Goal: Task Accomplishment & Management: Complete application form

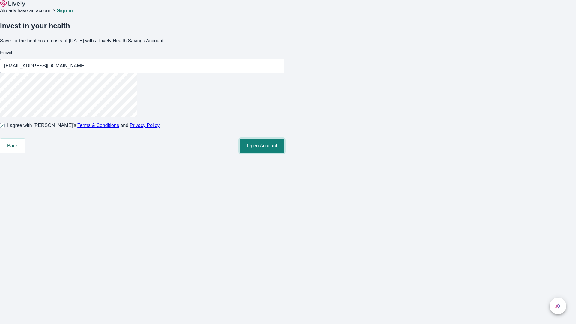
click at [284, 153] on button "Open Account" at bounding box center [262, 146] width 45 height 14
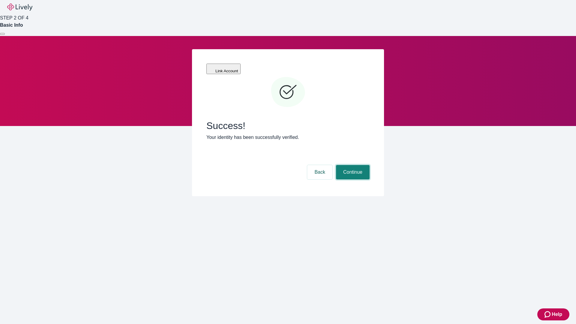
click at [352, 165] on button "Continue" at bounding box center [353, 172] width 34 height 14
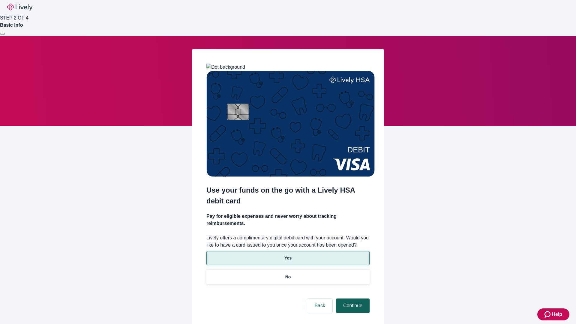
click at [288, 274] on p "No" at bounding box center [288, 277] width 6 height 6
click at [352, 298] on button "Continue" at bounding box center [353, 305] width 34 height 14
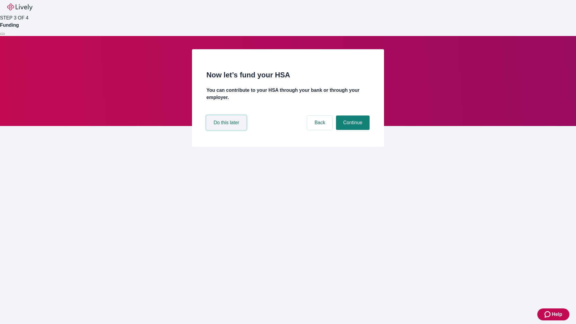
click at [227, 130] on button "Do this later" at bounding box center [226, 122] width 40 height 14
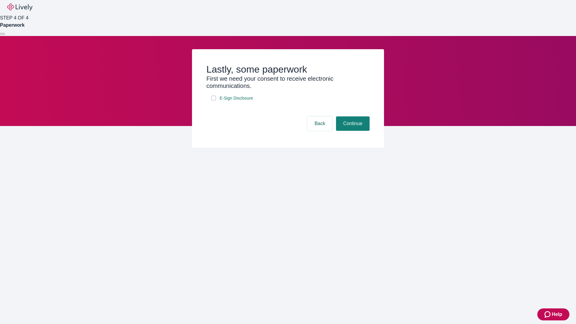
click at [214, 100] on input "E-Sign Disclosure" at bounding box center [213, 98] width 5 height 5
checkbox input "true"
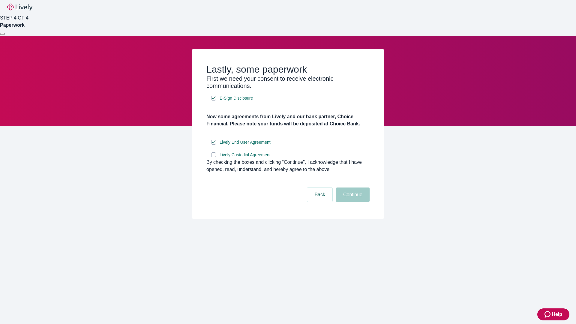
click at [214, 157] on input "Lively Custodial Agreement" at bounding box center [213, 154] width 5 height 5
checkbox input "true"
click at [352, 202] on button "Continue" at bounding box center [353, 194] width 34 height 14
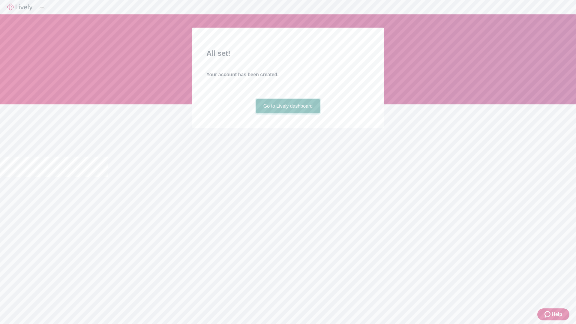
click at [288, 113] on link "Go to Lively dashboard" at bounding box center [288, 106] width 64 height 14
